Goal: Find specific page/section: Find specific page/section

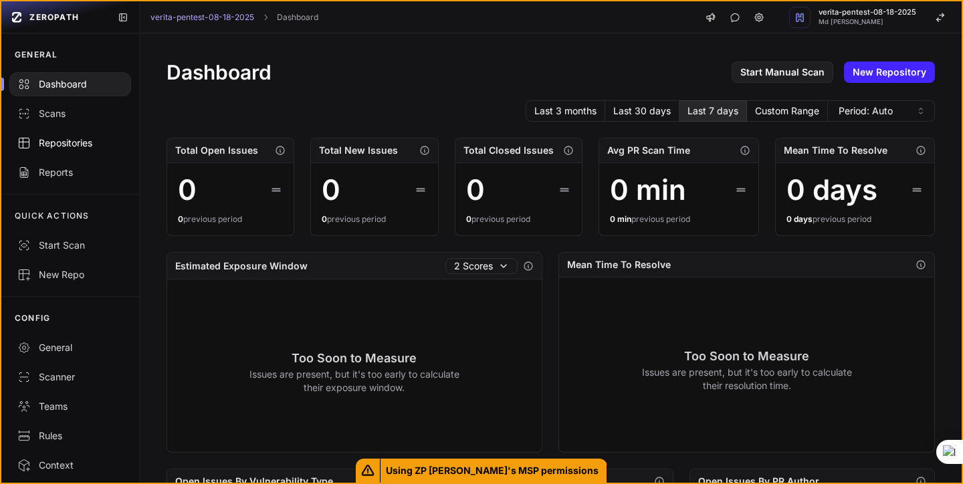
click at [72, 148] on div "Repositories" at bounding box center [70, 142] width 106 height 13
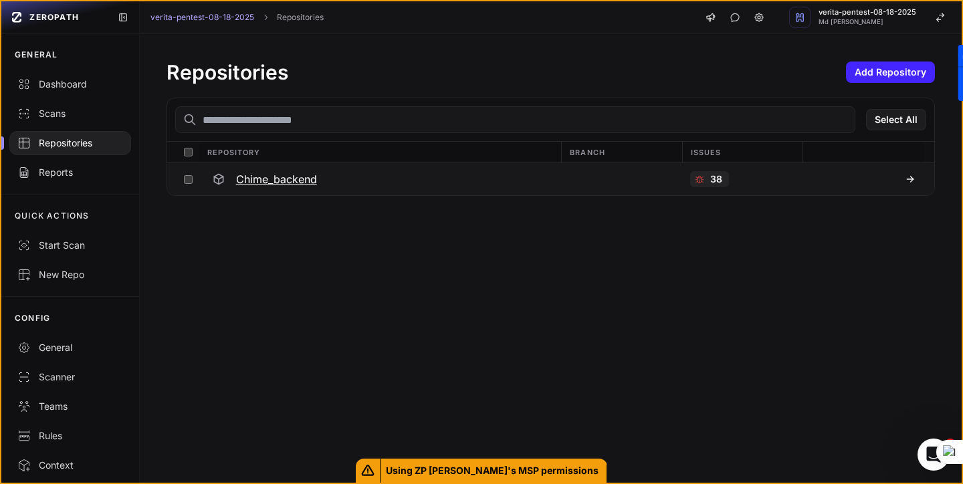
click at [909, 180] on icon at bounding box center [909, 179] width 11 height 11
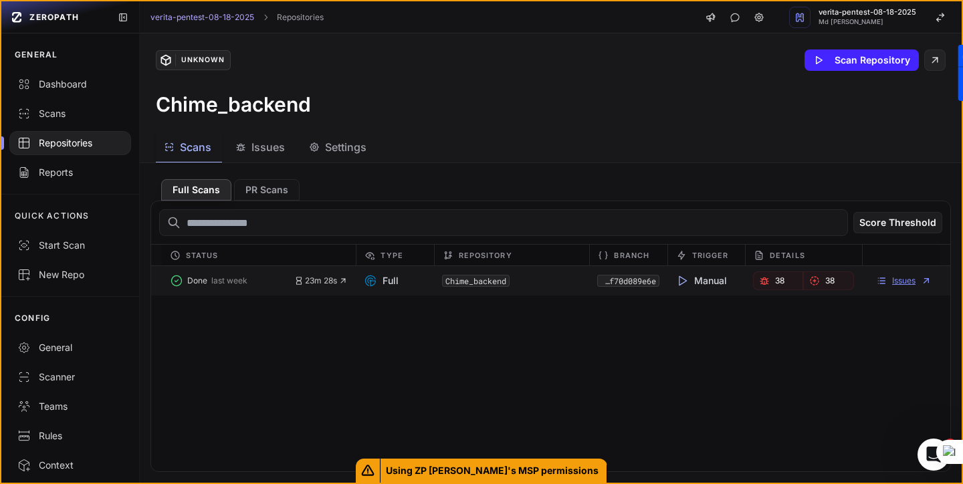
click at [904, 278] on link "Issues" at bounding box center [903, 280] width 55 height 11
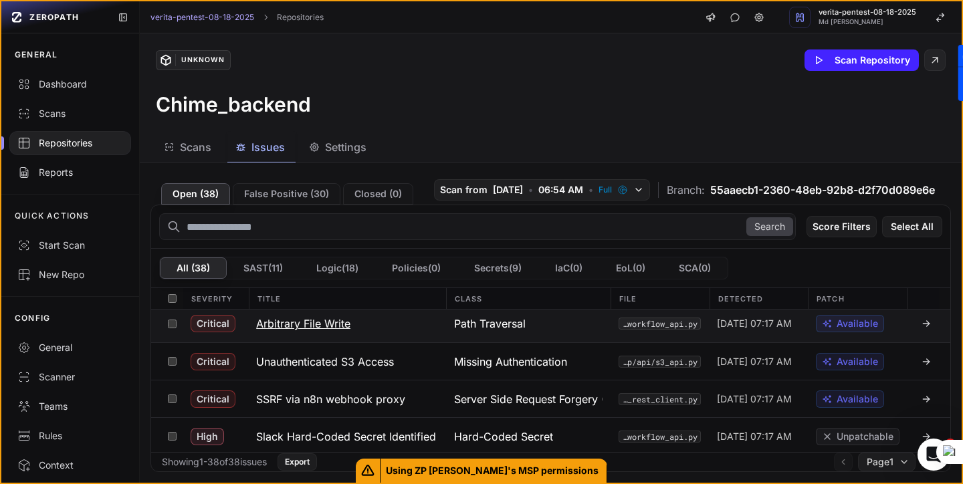
scroll to position [3, 0]
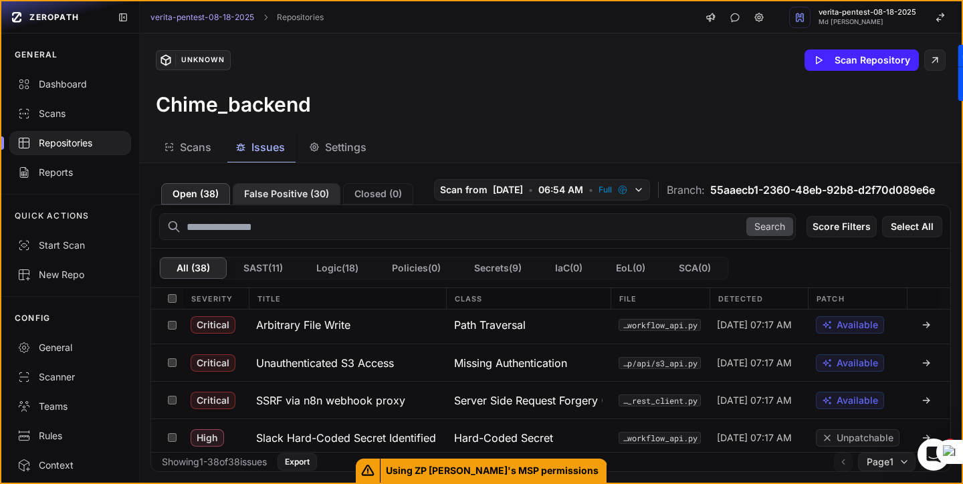
click at [281, 192] on button "False Positive ( 30 )" at bounding box center [287, 193] width 108 height 21
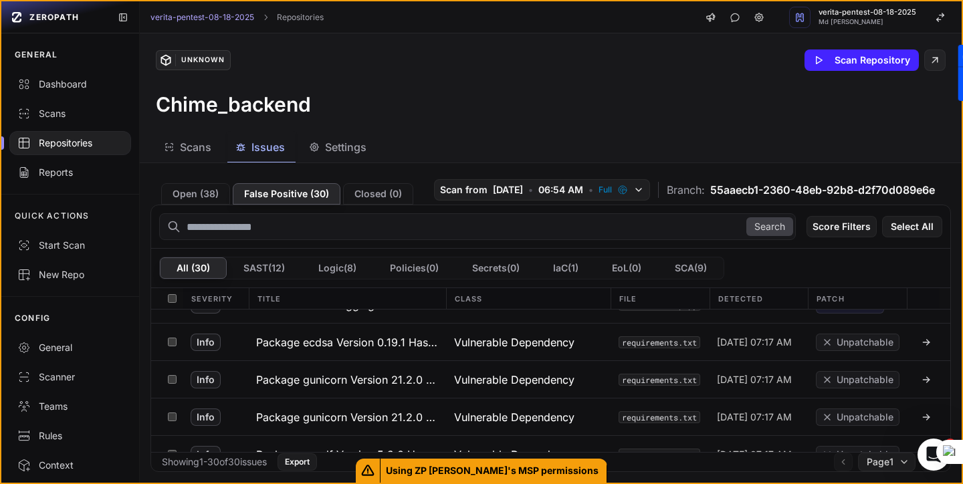
scroll to position [0, 0]
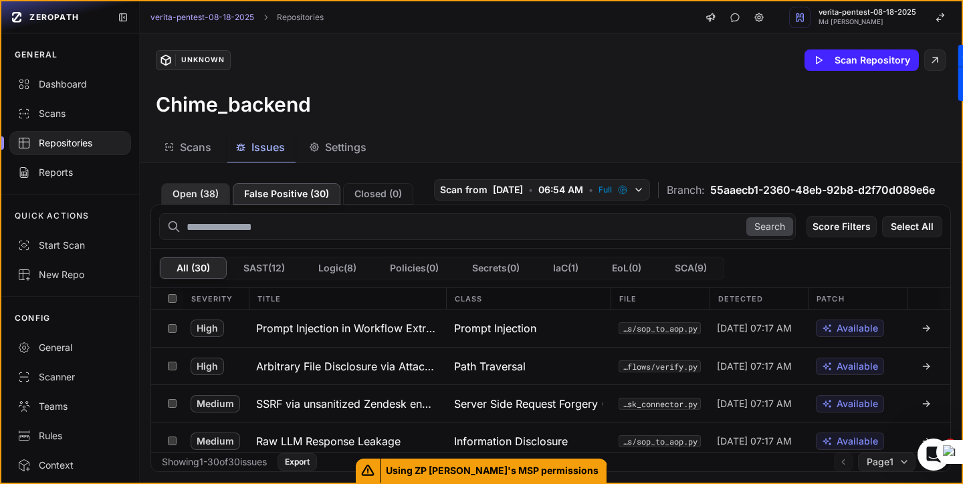
click at [207, 195] on button "Open ( 38 )" at bounding box center [195, 193] width 69 height 21
